Goal: Check status: Check status

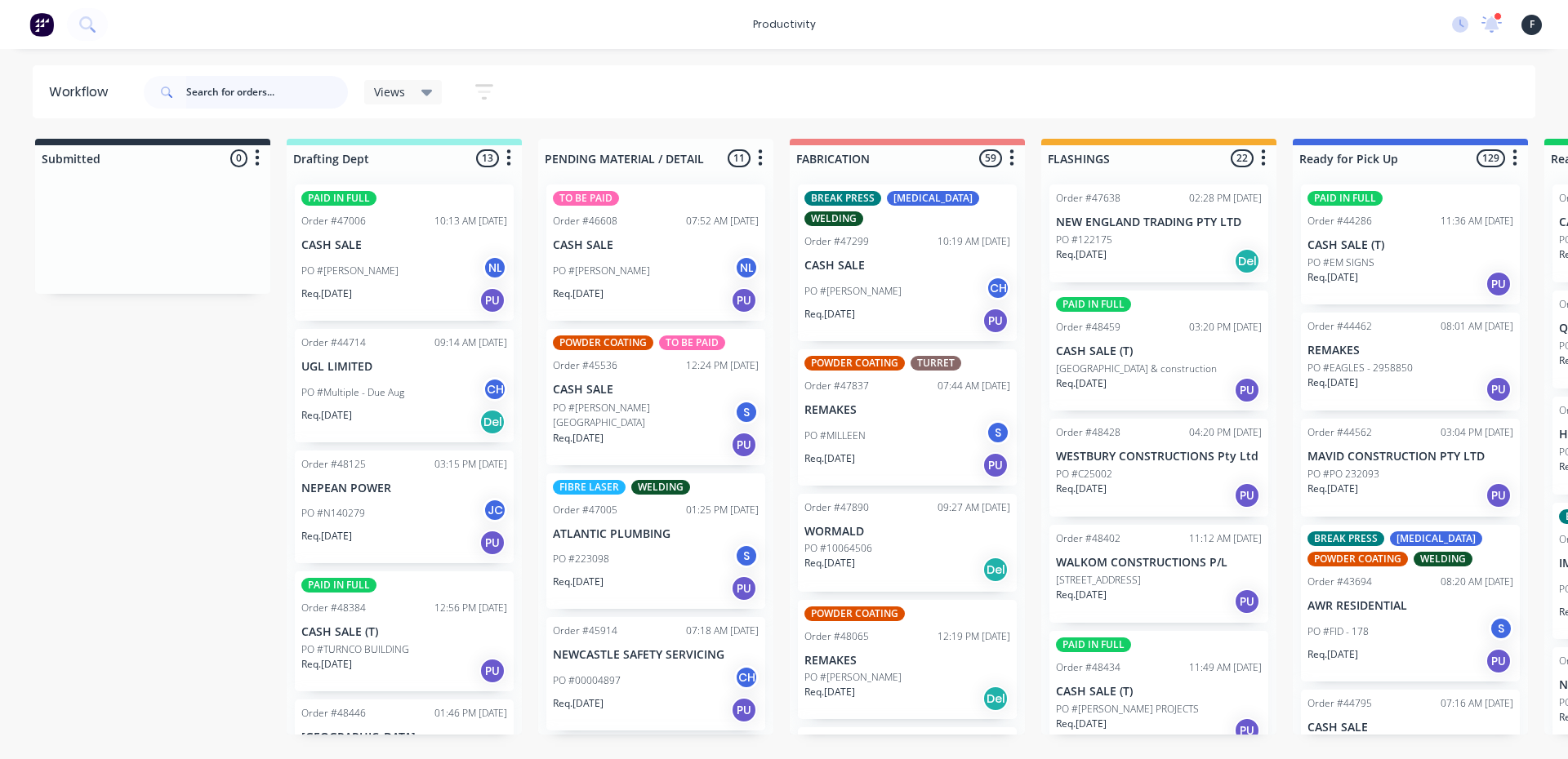
click at [195, 94] on input "text" at bounding box center [267, 92] width 161 height 33
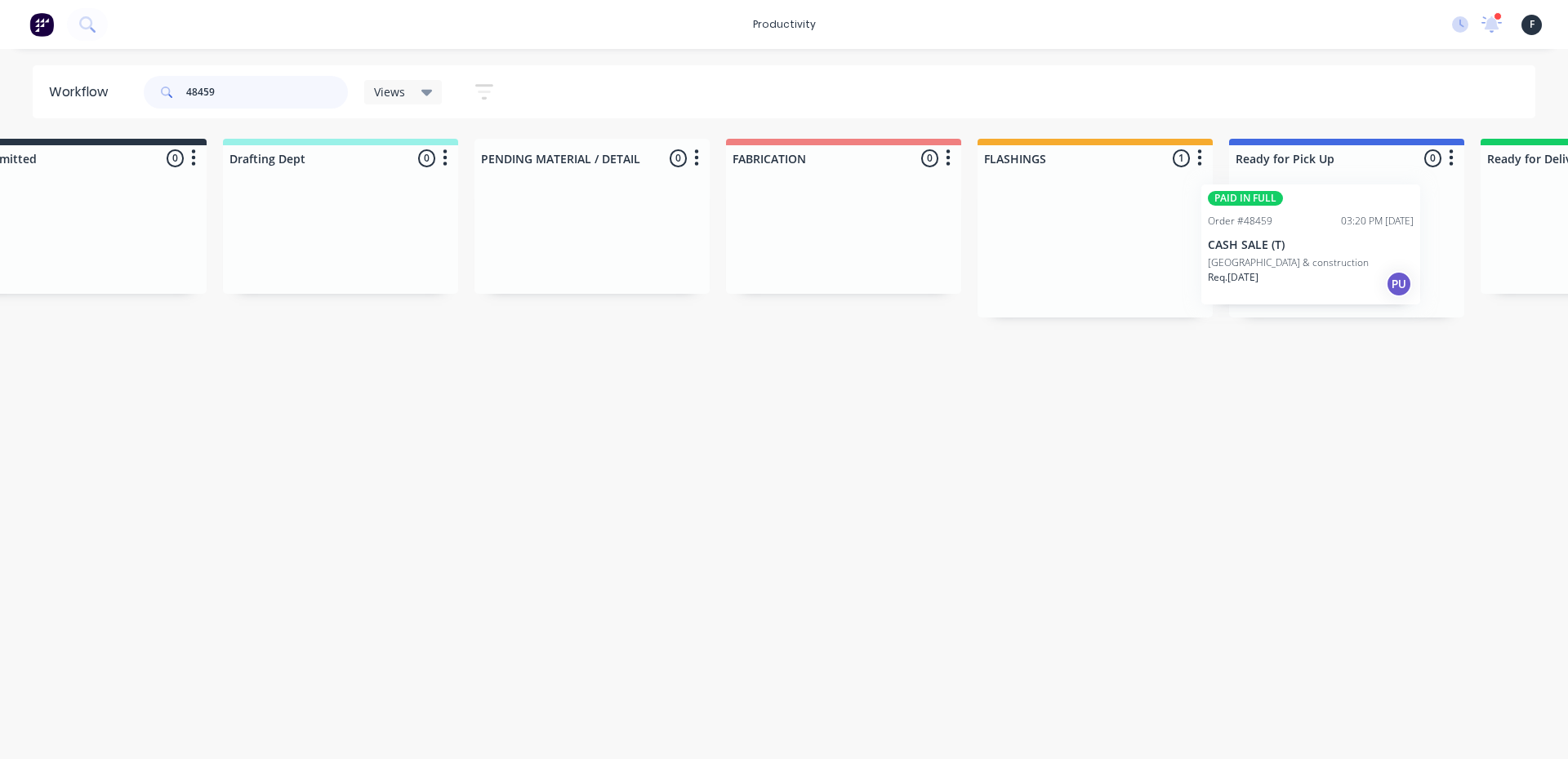
drag, startPoint x: 1092, startPoint y: 256, endPoint x: 1258, endPoint y: 256, distance: 166.0
click at [1258, 256] on div "Submitted 0 Sort By Created date Required date Order number Customer name Most …" at bounding box center [1286, 228] width 2724 height 179
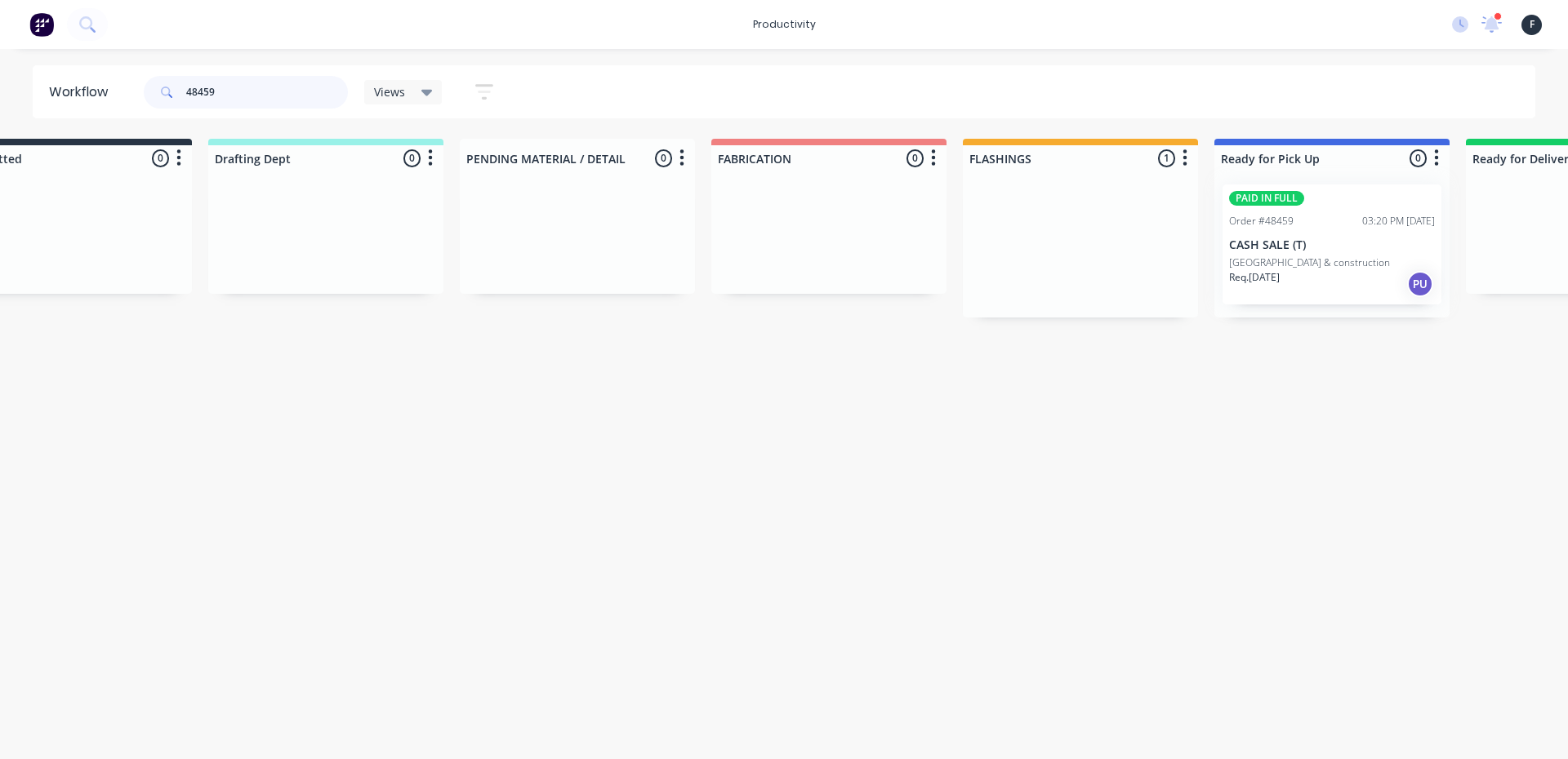
type input "48459"
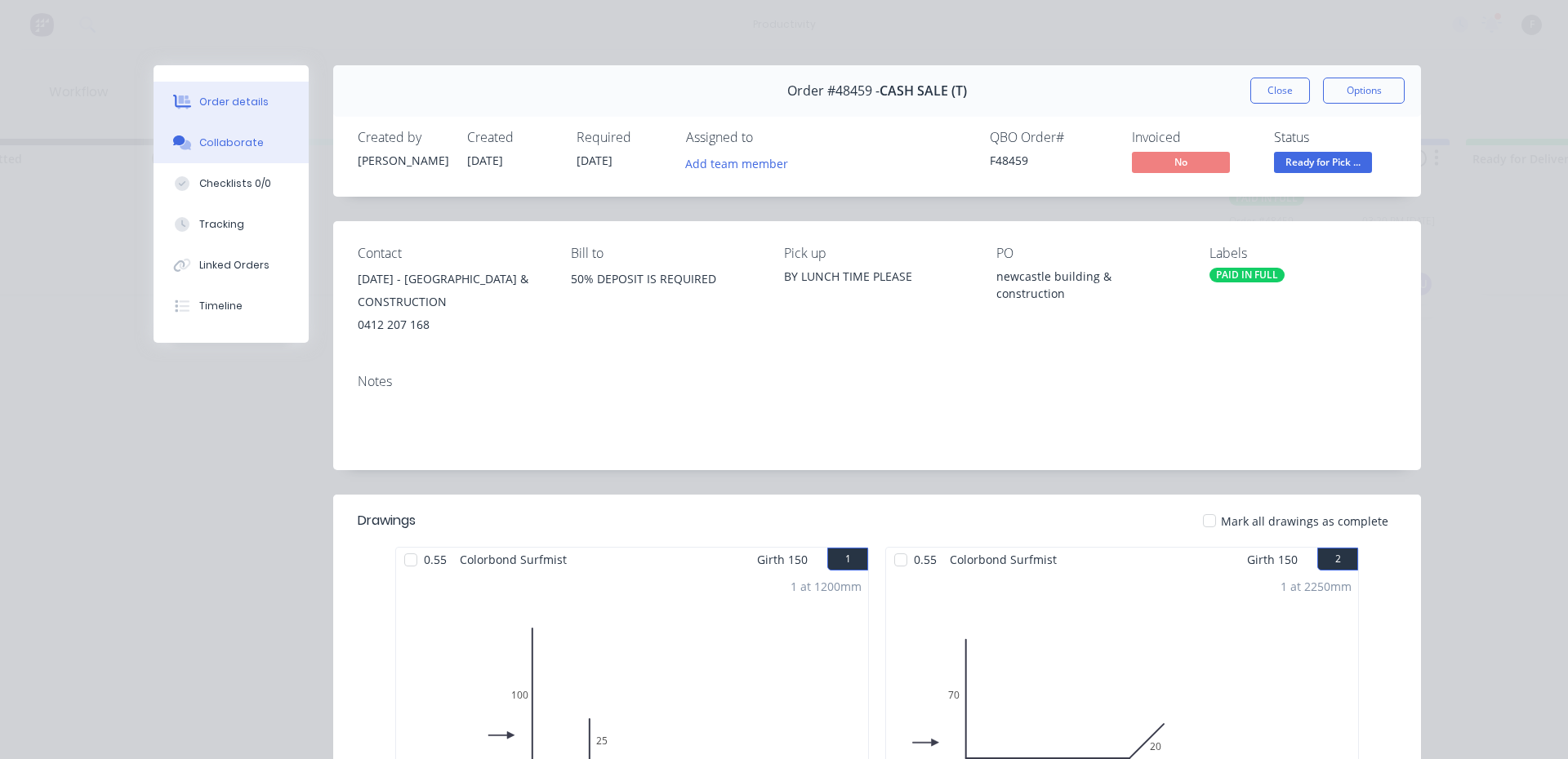
click at [174, 127] on button "Collaborate" at bounding box center [231, 142] width 155 height 41
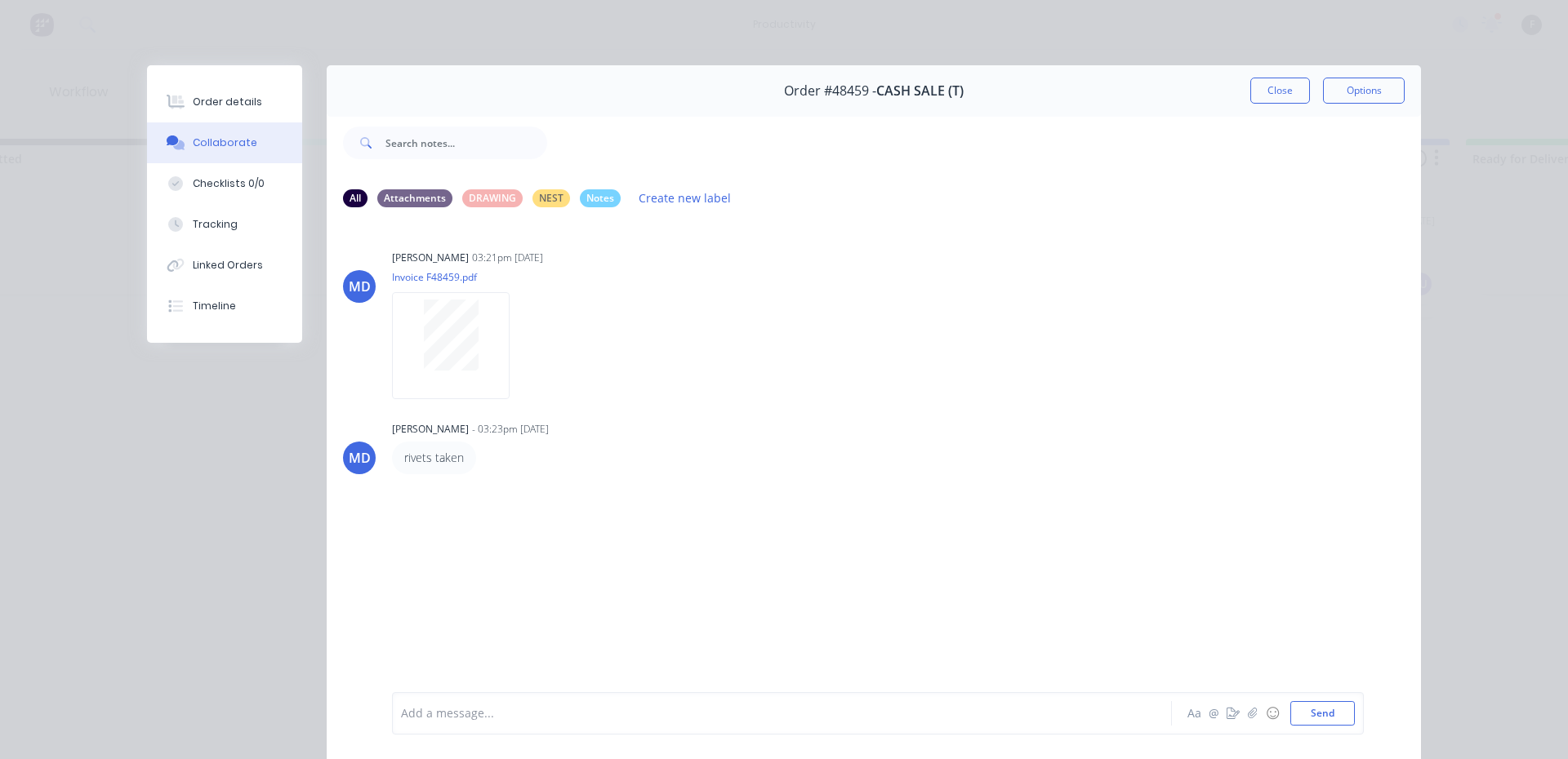
click at [460, 720] on div at bounding box center [758, 713] width 714 height 17
